Goal: Task Accomplishment & Management: Manage account settings

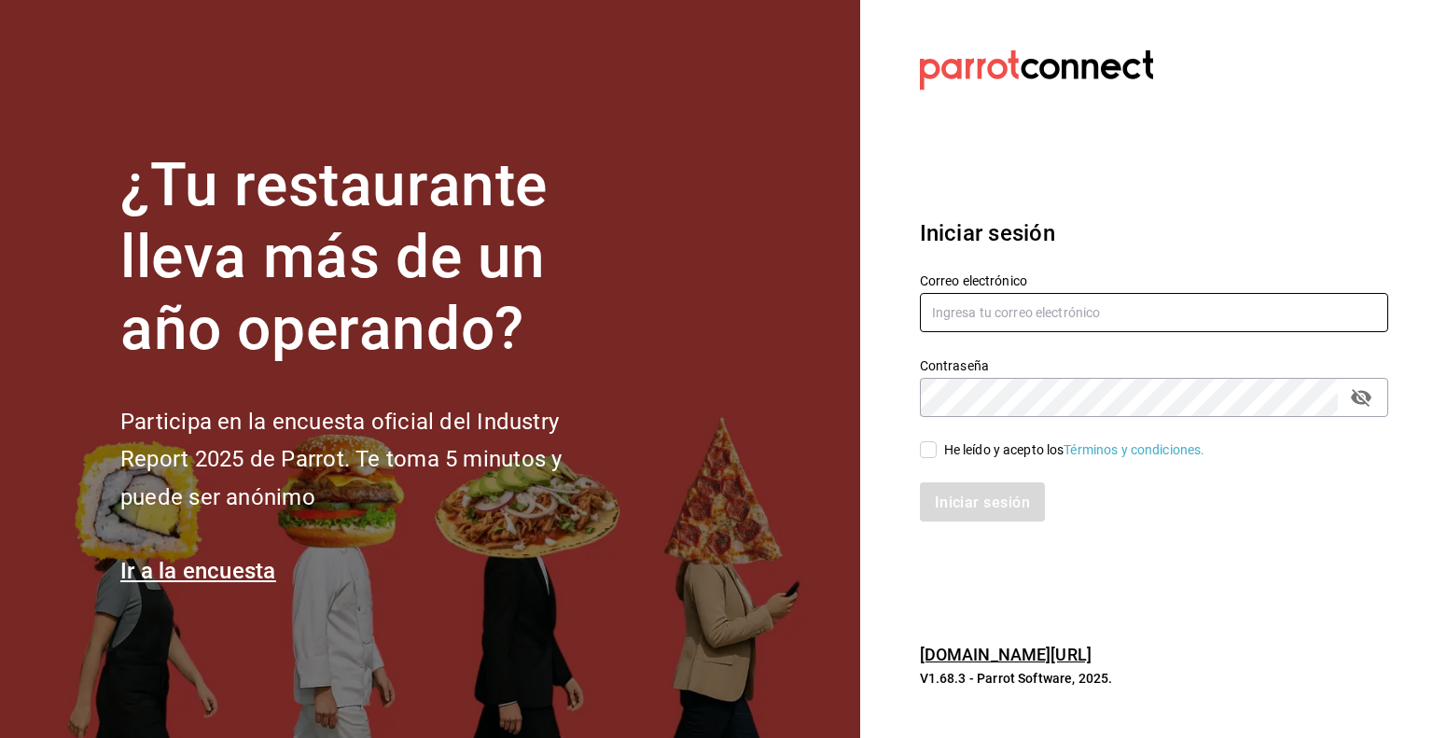
type input "[EMAIL_ADDRESS][DOMAIN_NAME]"
click at [934, 443] on input "He leído y acepto los Términos y condiciones." at bounding box center [928, 449] width 17 height 17
checkbox input "true"
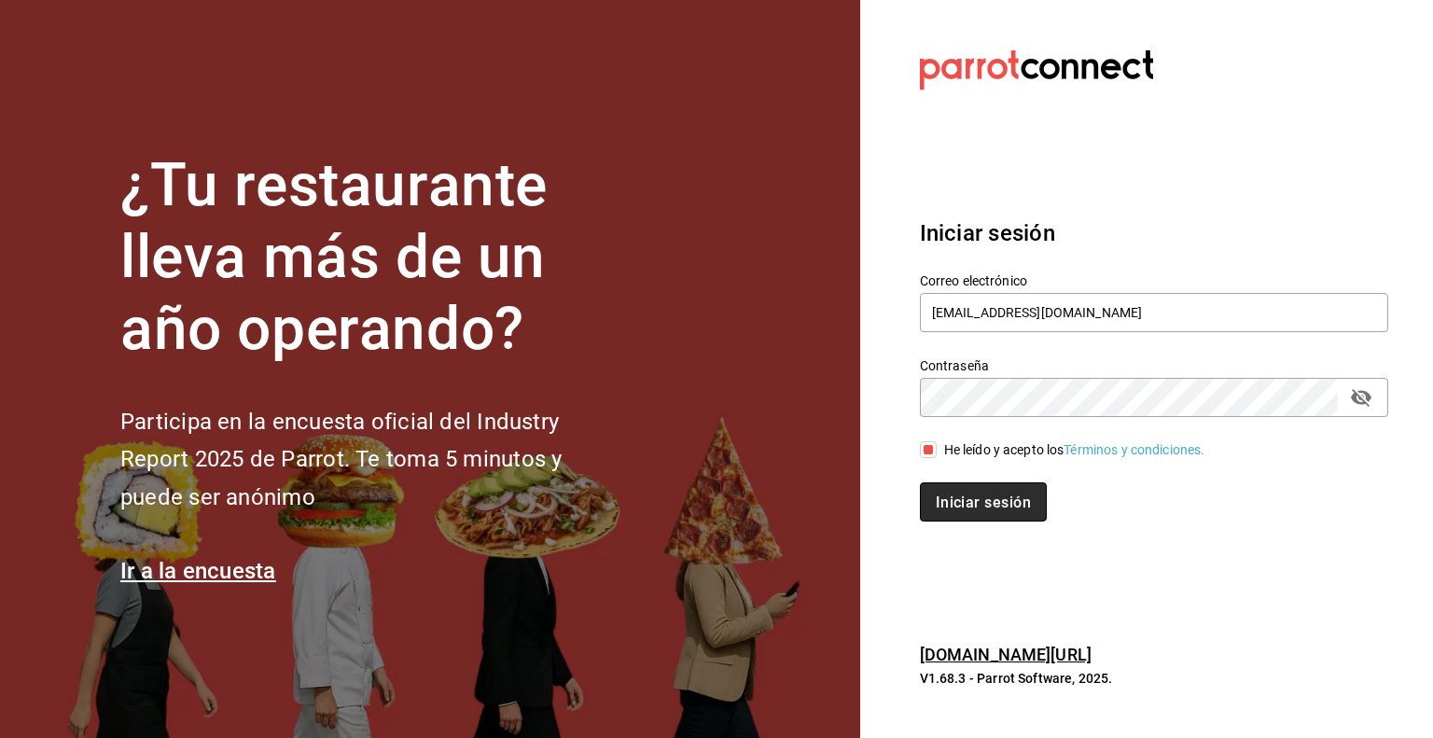
click at [951, 492] on button "Iniciar sesión" at bounding box center [983, 501] width 127 height 39
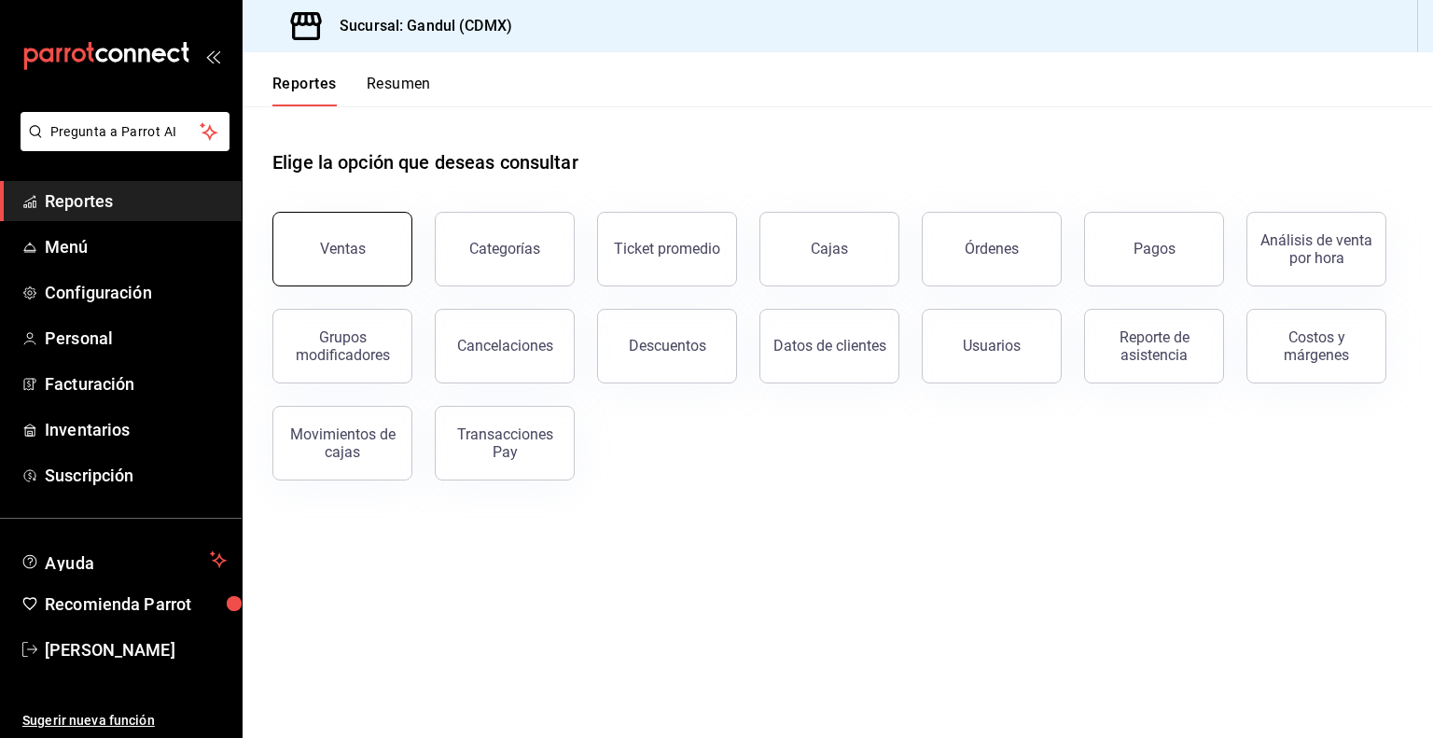
click at [335, 250] on div "Ventas" at bounding box center [343, 249] width 46 height 18
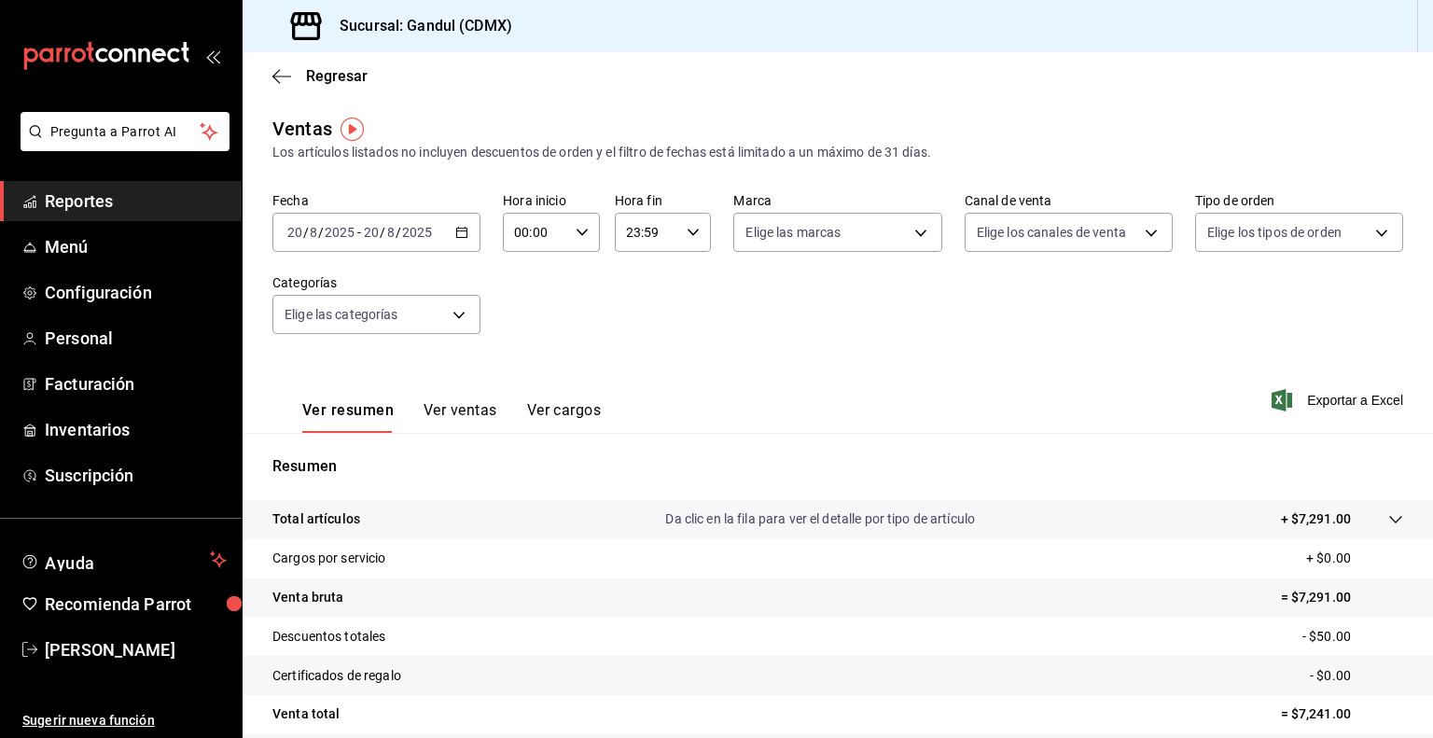
click at [460, 235] on icon "button" at bounding box center [461, 232] width 13 height 13
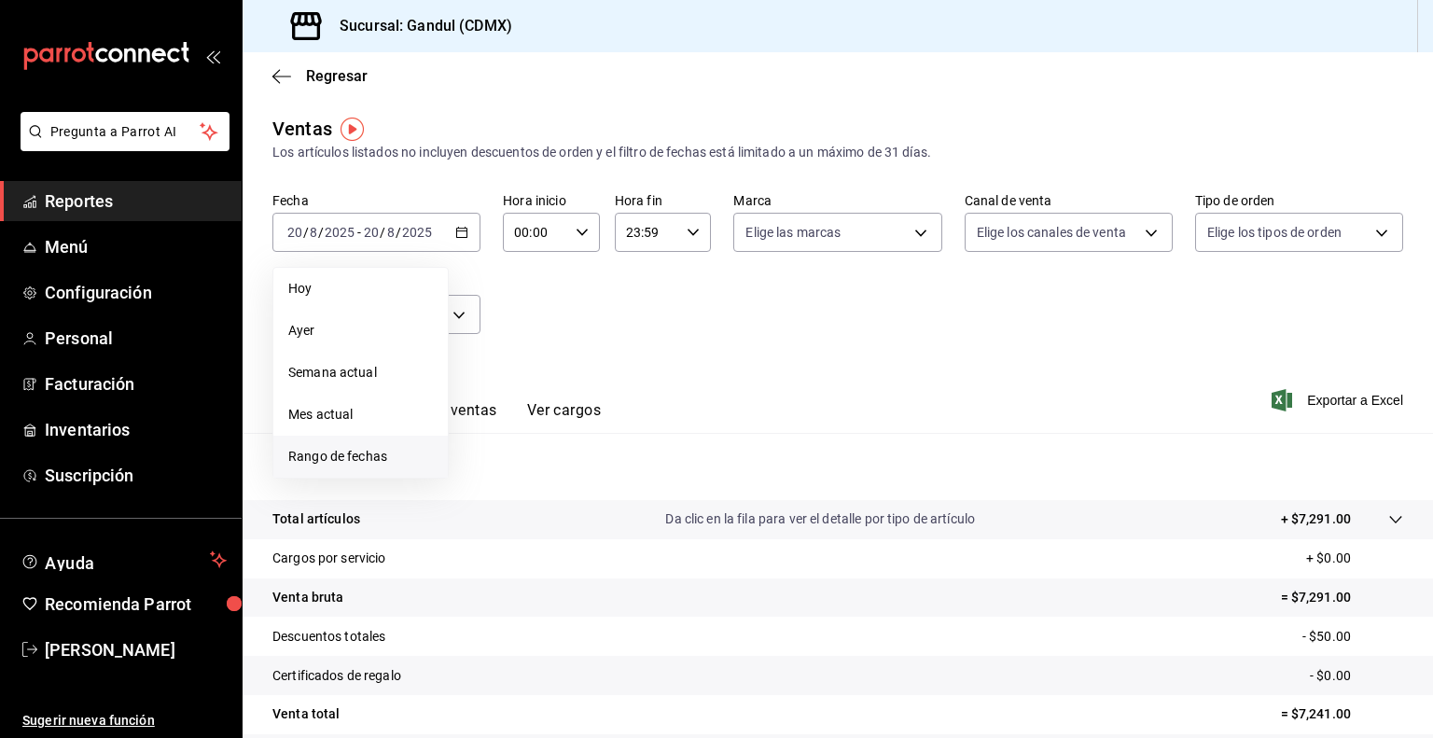
click at [325, 450] on span "Rango de fechas" at bounding box center [360, 457] width 145 height 20
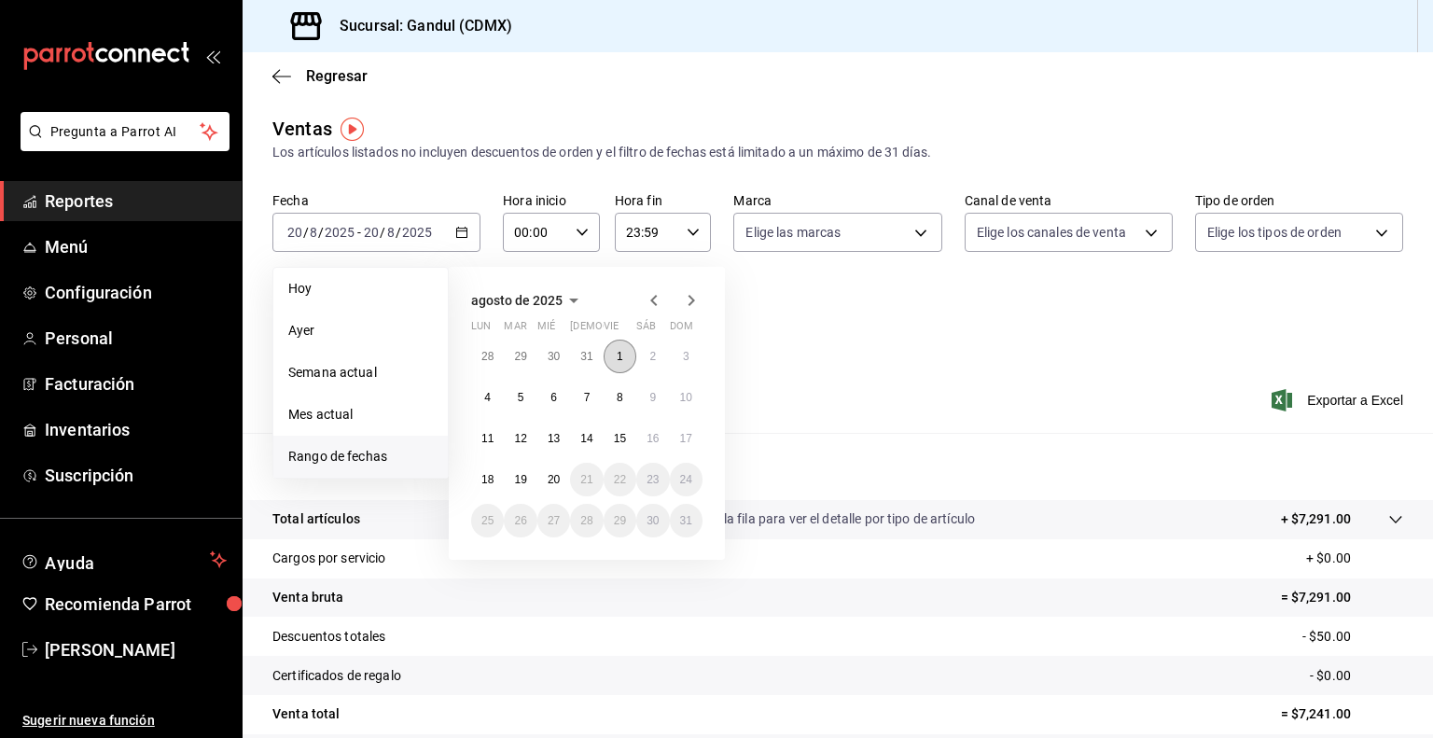
click at [611, 350] on button "1" at bounding box center [620, 357] width 33 height 34
click at [524, 476] on abbr "19" at bounding box center [520, 479] width 12 height 13
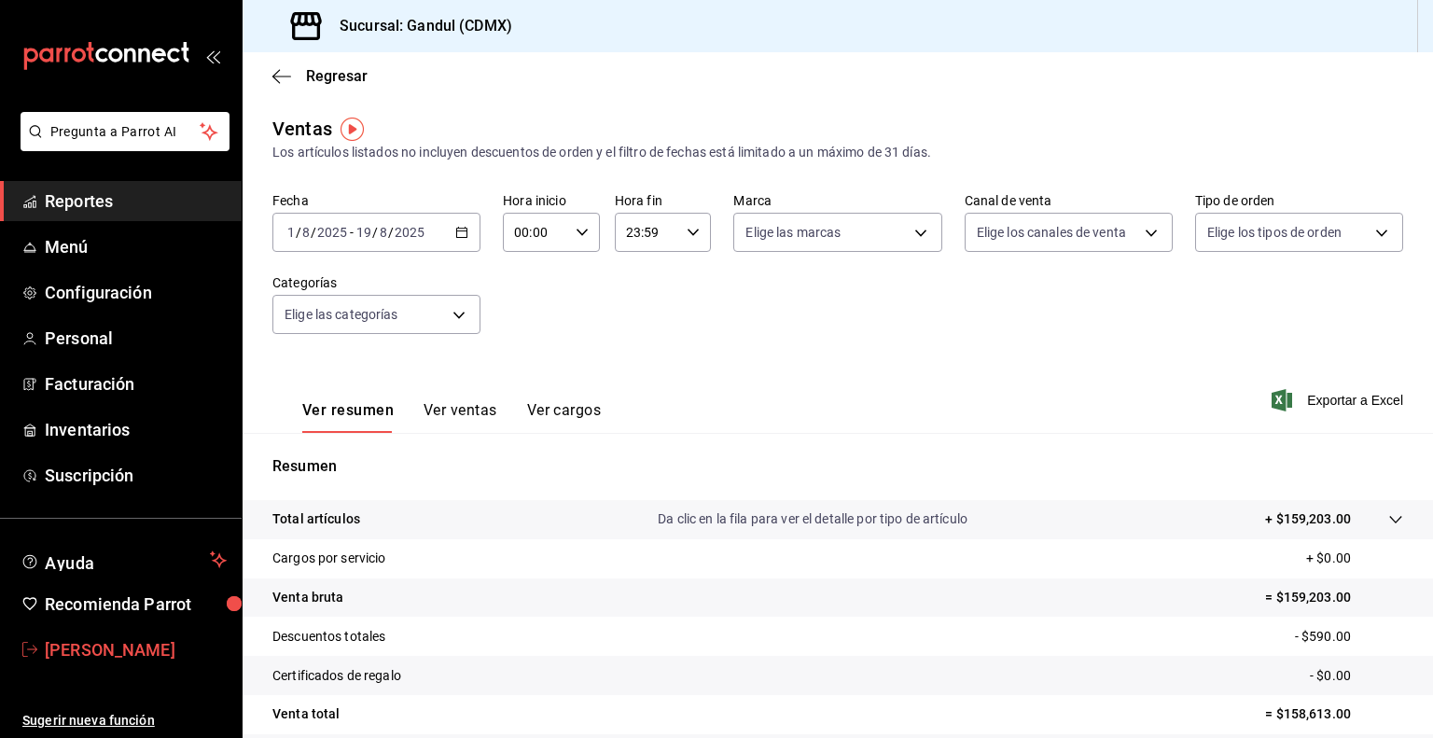
click at [138, 641] on span "Rodrigo Moreno" at bounding box center [136, 649] width 182 height 25
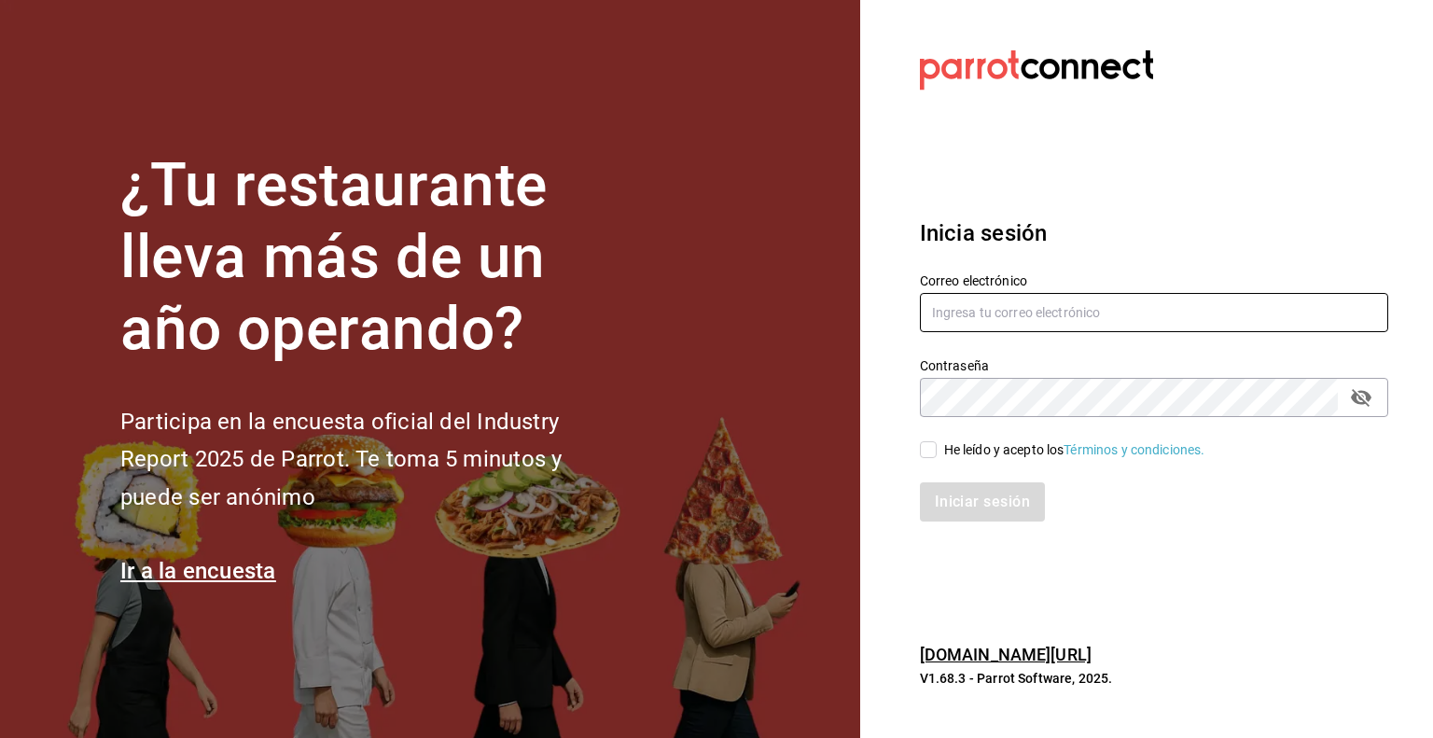
type input "[EMAIL_ADDRESS][DOMAIN_NAME]"
